Goal: Information Seeking & Learning: Learn about a topic

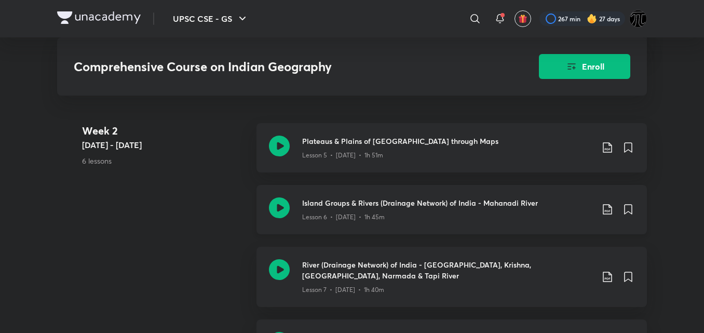
scroll to position [880, 0]
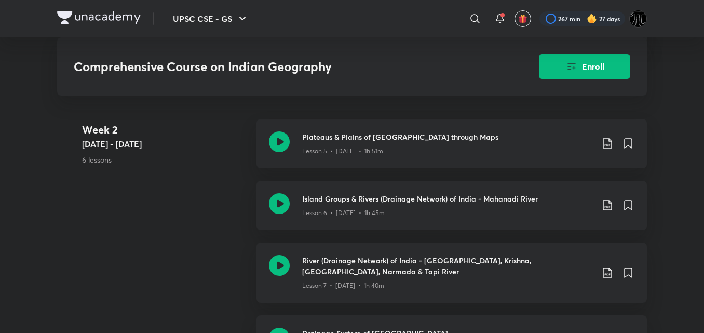
click at [673, 207] on div "UPSC CSE - GS ​ 267 min 27 days Comprehensive Course on Indian Geography Enroll…" at bounding box center [352, 273] width 704 height 2307
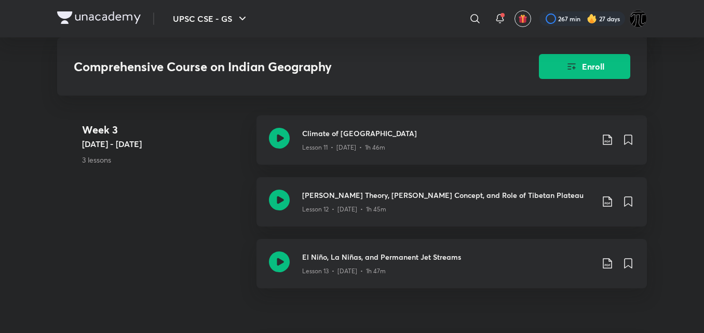
scroll to position [1472, 0]
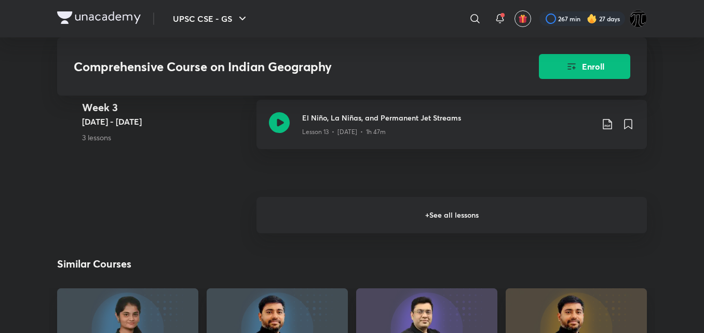
click at [505, 200] on h6 "+ See all lessons" at bounding box center [452, 215] width 391 height 36
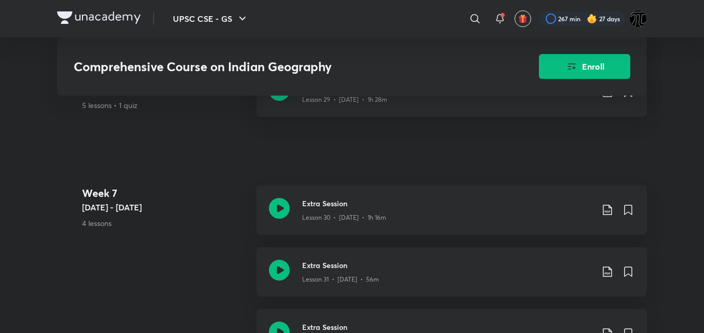
scroll to position [2862, 0]
